Goal: Task Accomplishment & Management: Use online tool/utility

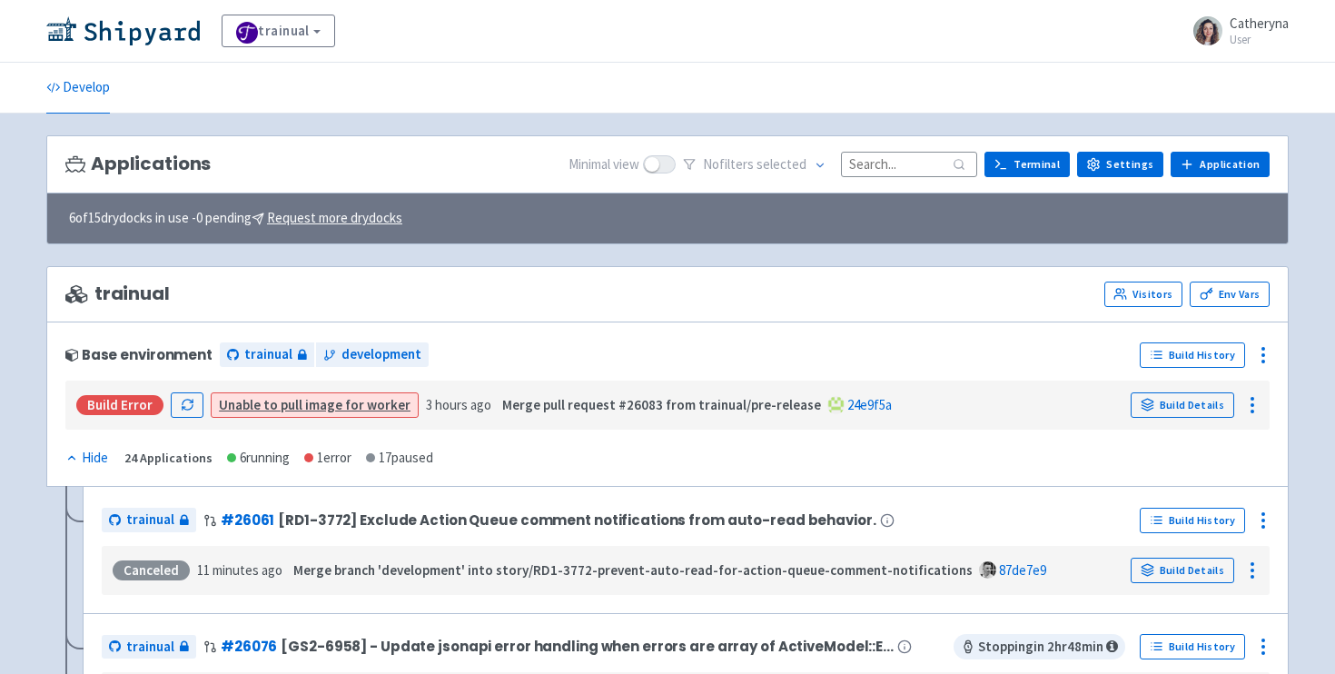
click at [868, 165] on input at bounding box center [909, 164] width 136 height 25
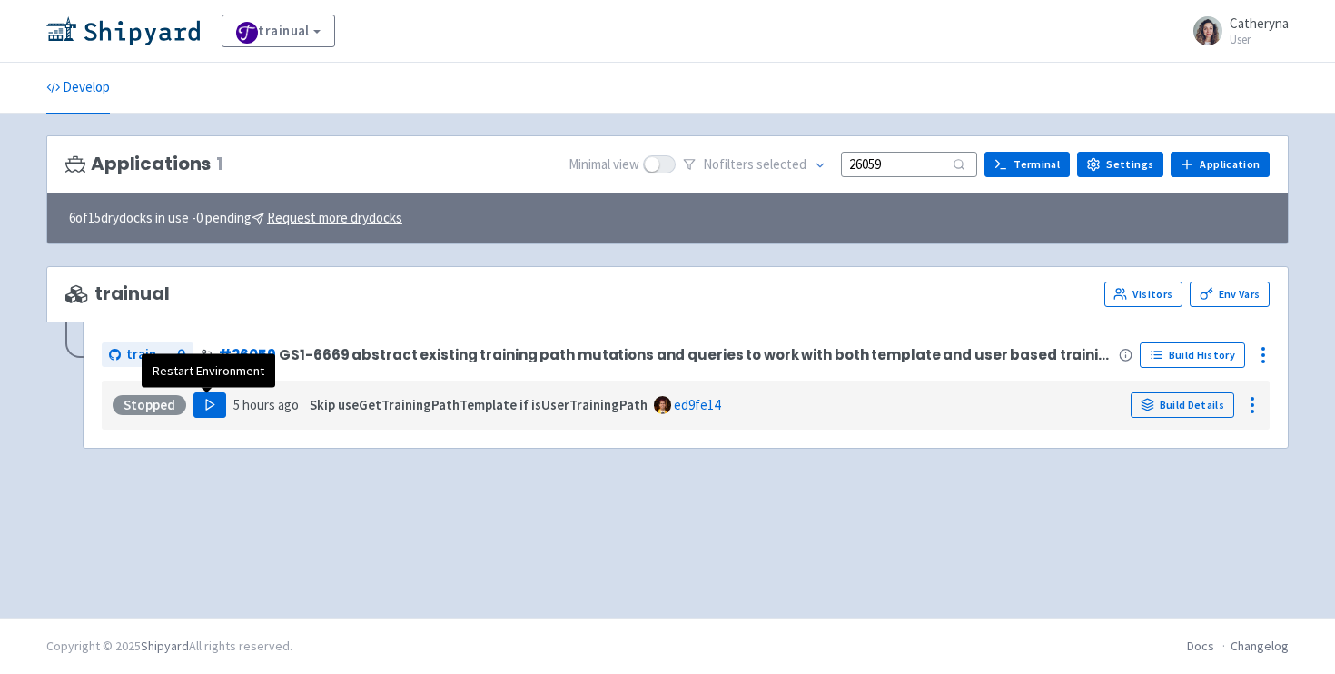
type input "26059"
click at [197, 404] on button "Play" at bounding box center [209, 404] width 33 height 25
click at [208, 405] on polygon "button" at bounding box center [210, 405] width 8 height 10
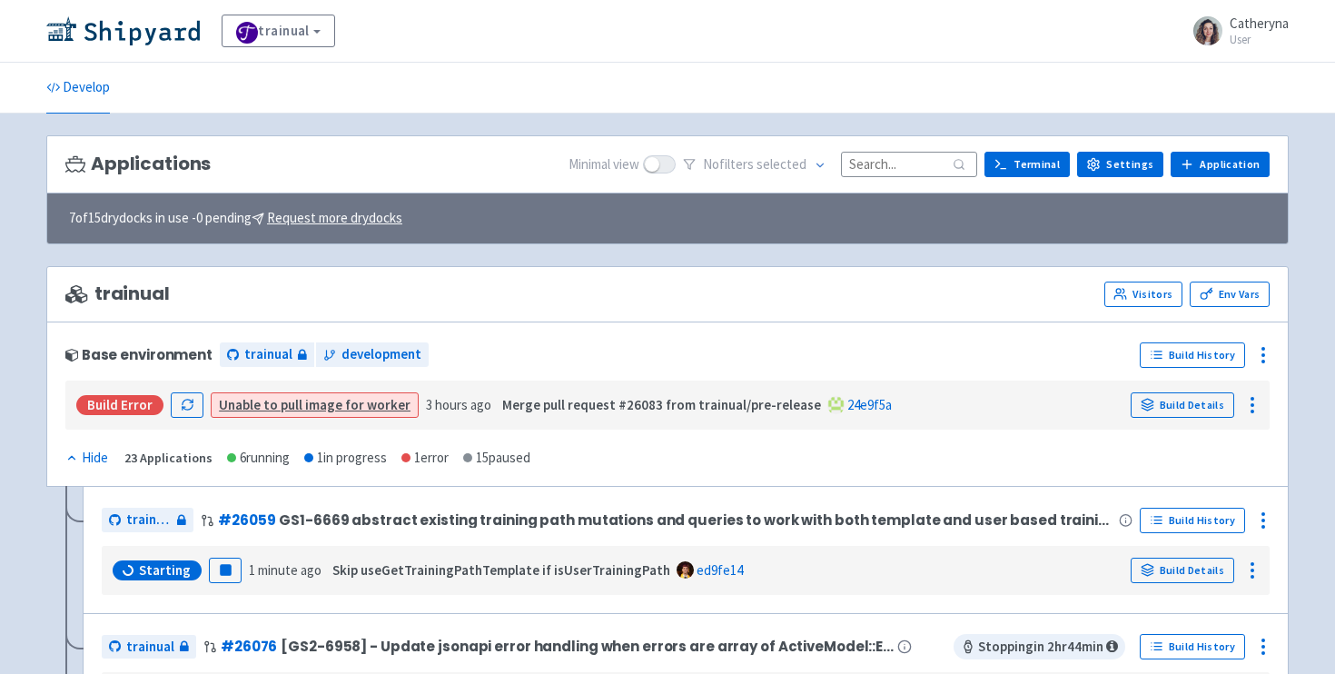
click at [894, 165] on input at bounding box center [909, 164] width 136 height 25
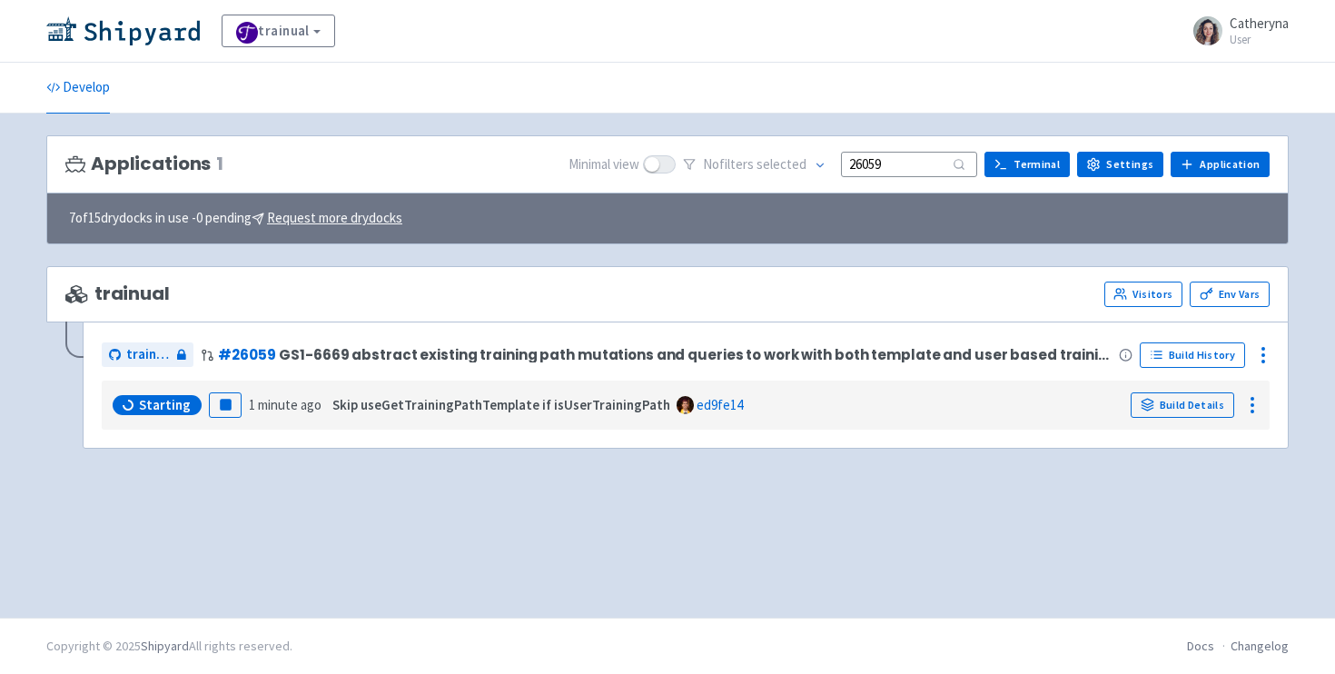
type input "26059"
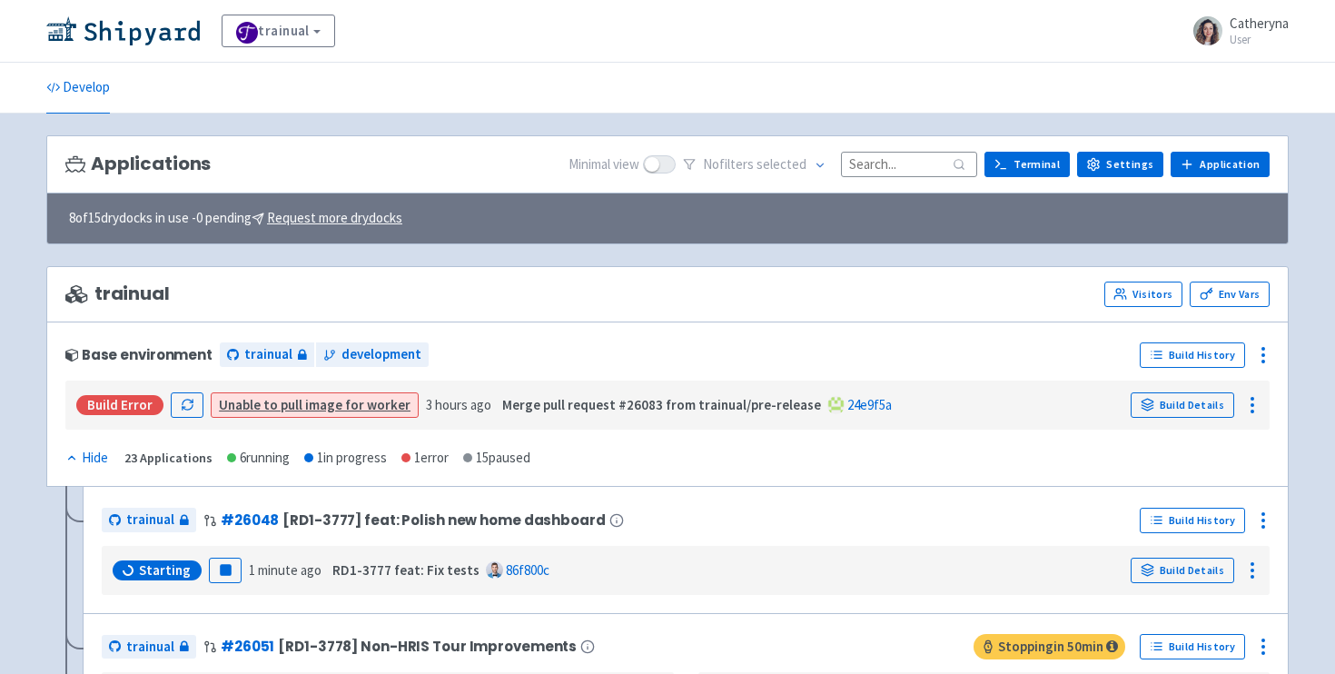
click at [903, 171] on input at bounding box center [909, 164] width 136 height 25
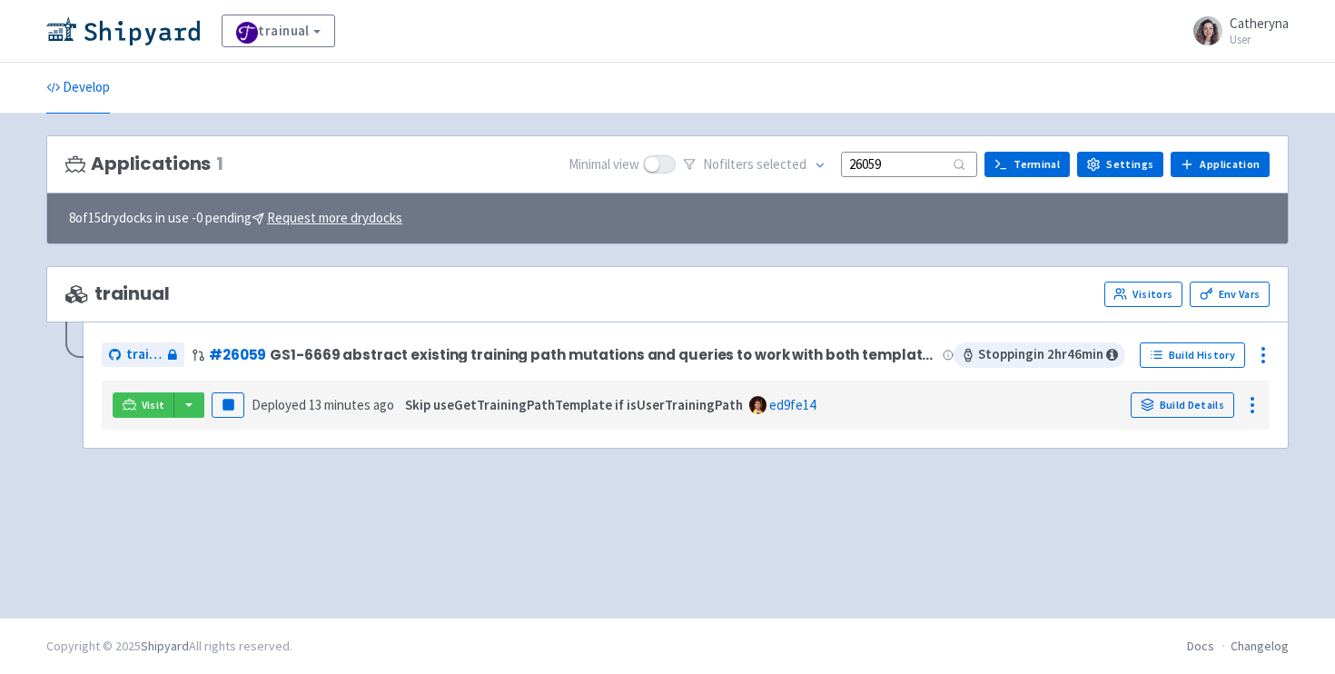
click at [903, 171] on input "26059" at bounding box center [909, 164] width 136 height 25
type input "26059"
click at [202, 402] on button "button" at bounding box center [188, 404] width 31 height 25
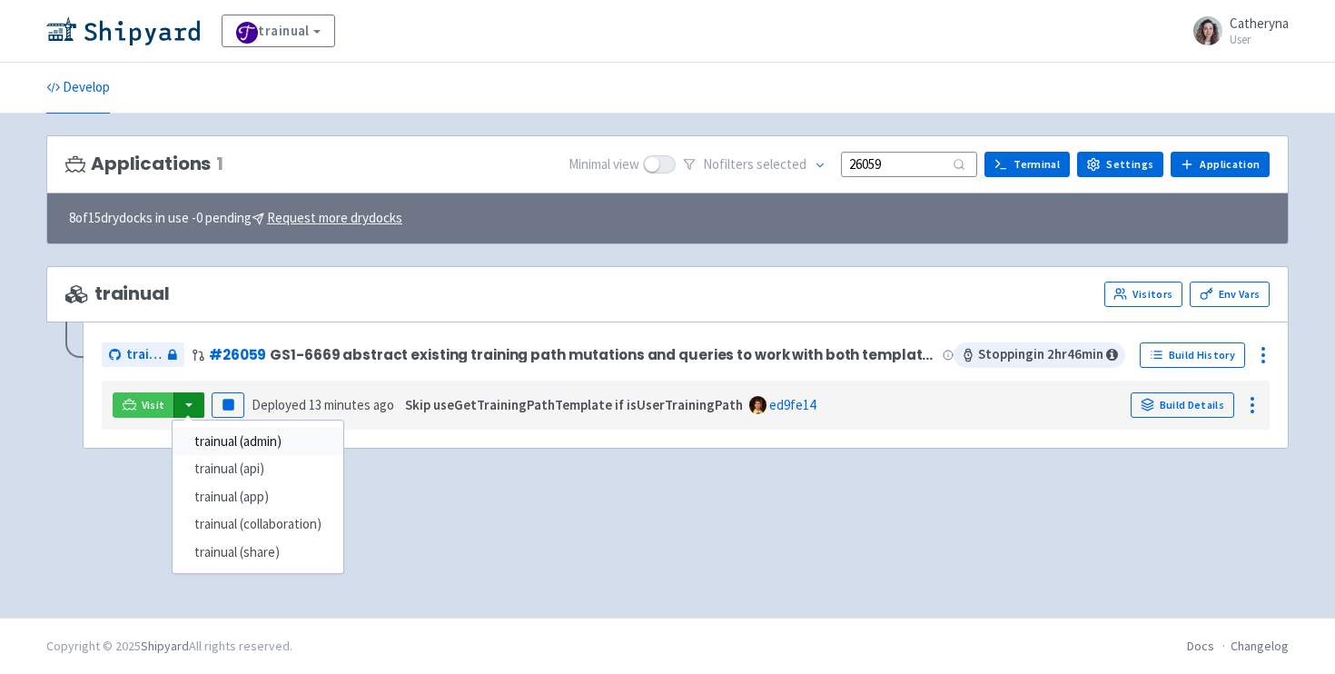
click at [259, 449] on link "trainual (admin)" at bounding box center [258, 442] width 171 height 28
